Goal: Task Accomplishment & Management: Use online tool/utility

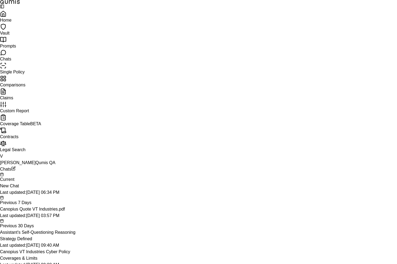
type input "****"
drag, startPoint x: 260, startPoint y: 208, endPoint x: 258, endPoint y: 194, distance: 13.9
